Goal: Transaction & Acquisition: Purchase product/service

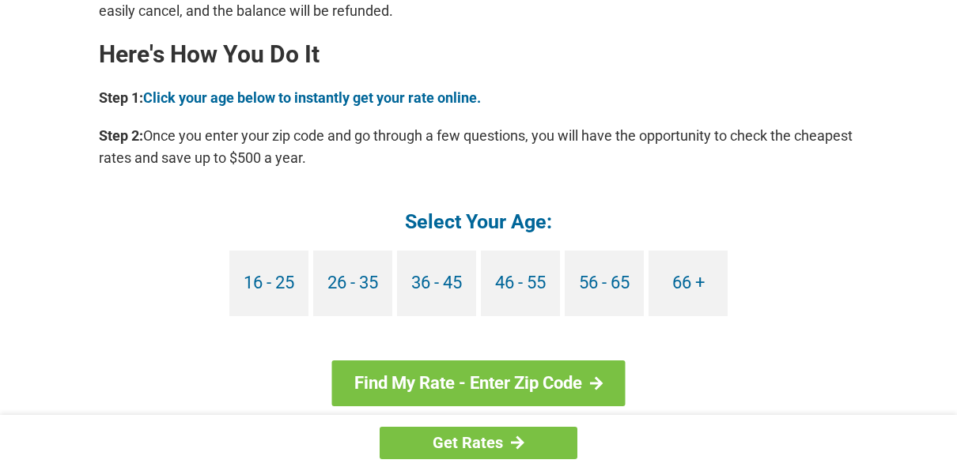
scroll to position [1502, 0]
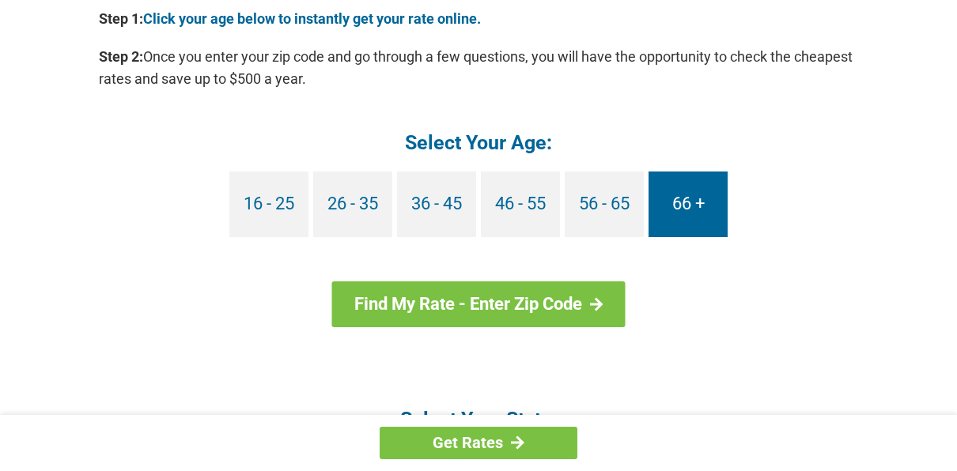
click at [677, 212] on link "66 +" at bounding box center [687, 205] width 79 height 66
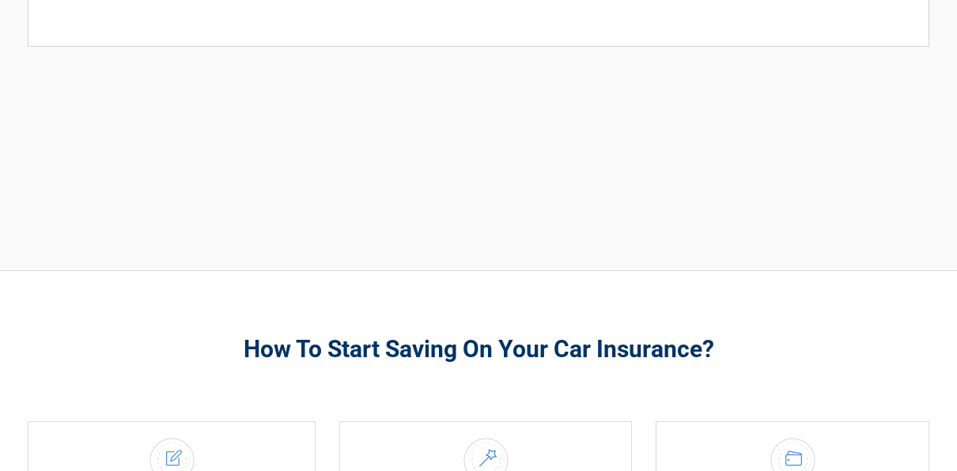
scroll to position [553, 0]
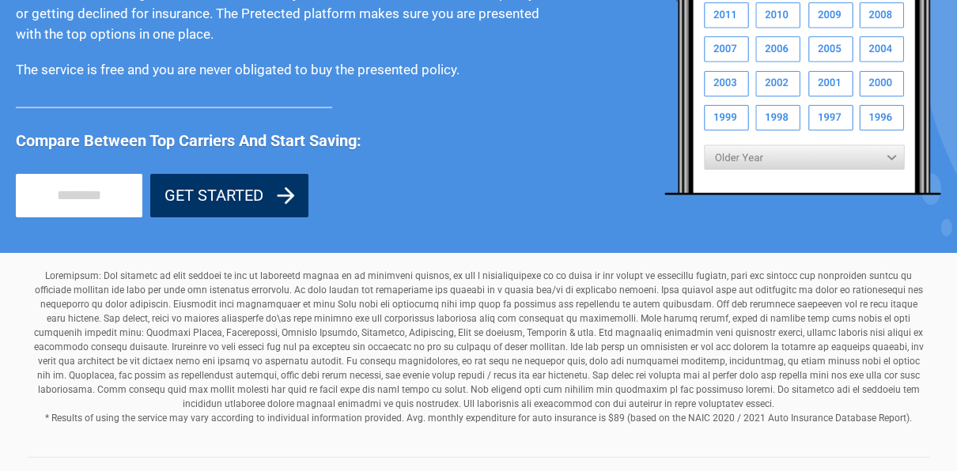
scroll to position [1493, 0]
